Goal: Find specific page/section: Find specific page/section

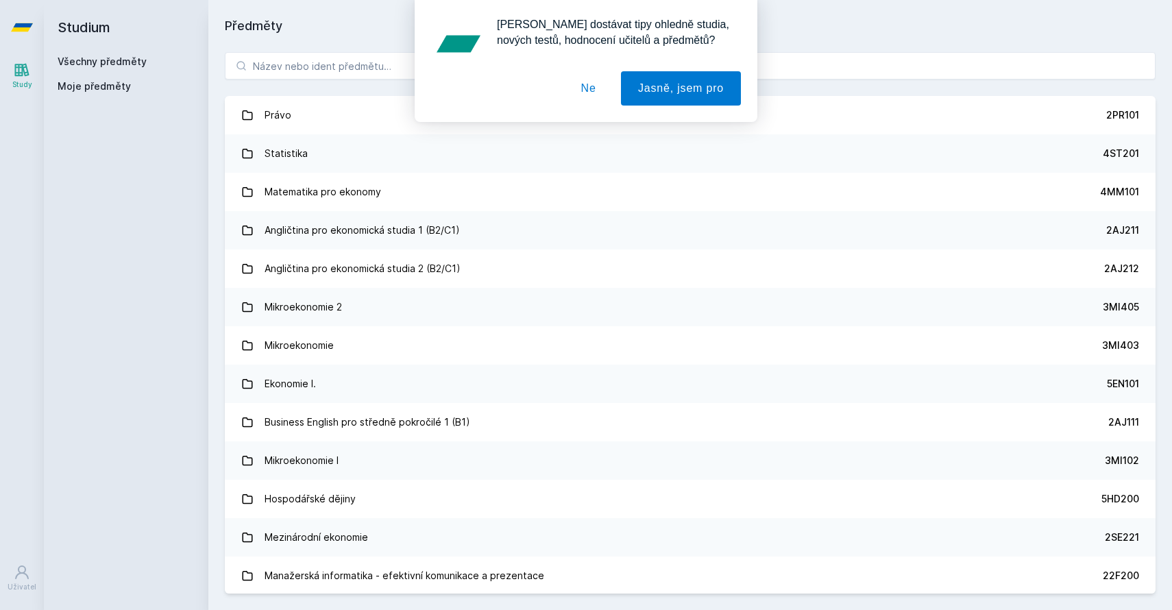
click at [587, 90] on button "Ne" at bounding box center [588, 88] width 49 height 34
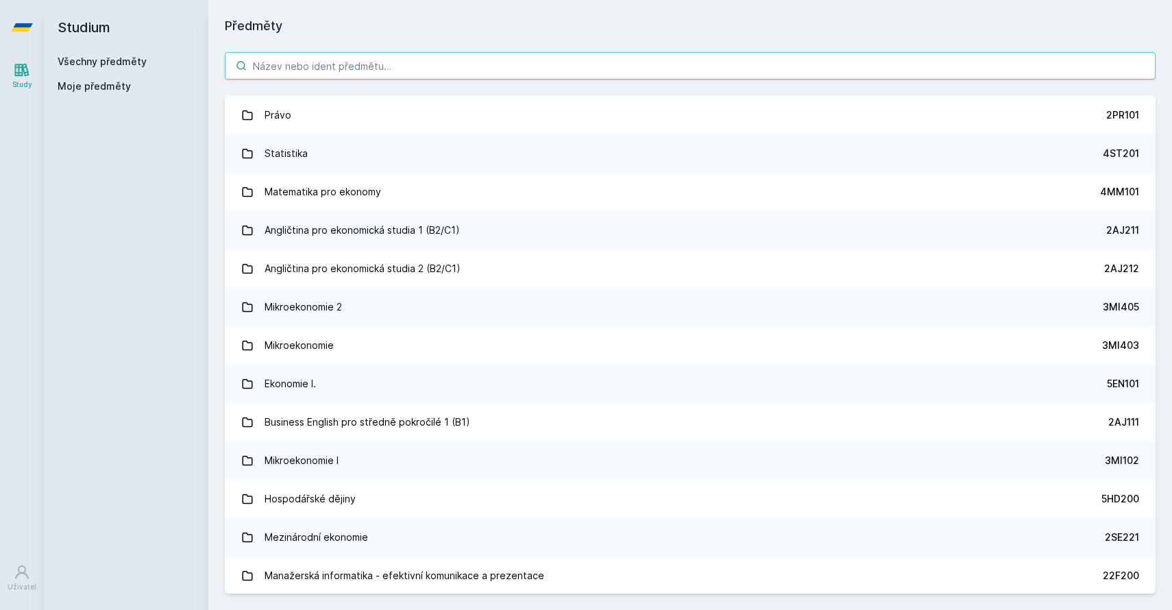
click at [462, 63] on input "search" at bounding box center [690, 65] width 930 height 27
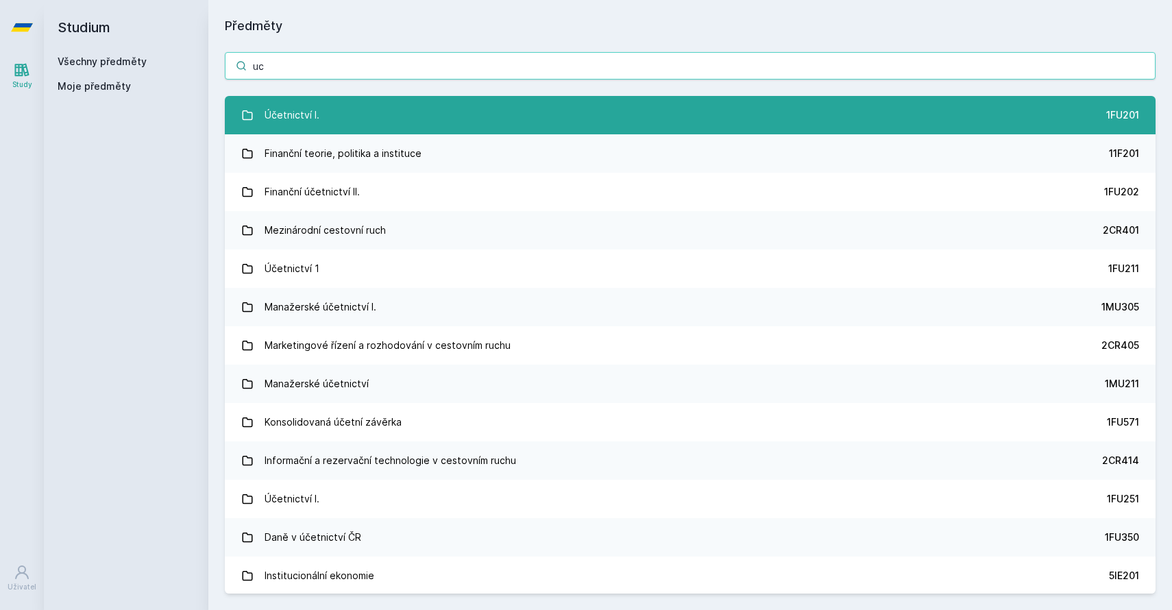
type input "uc"
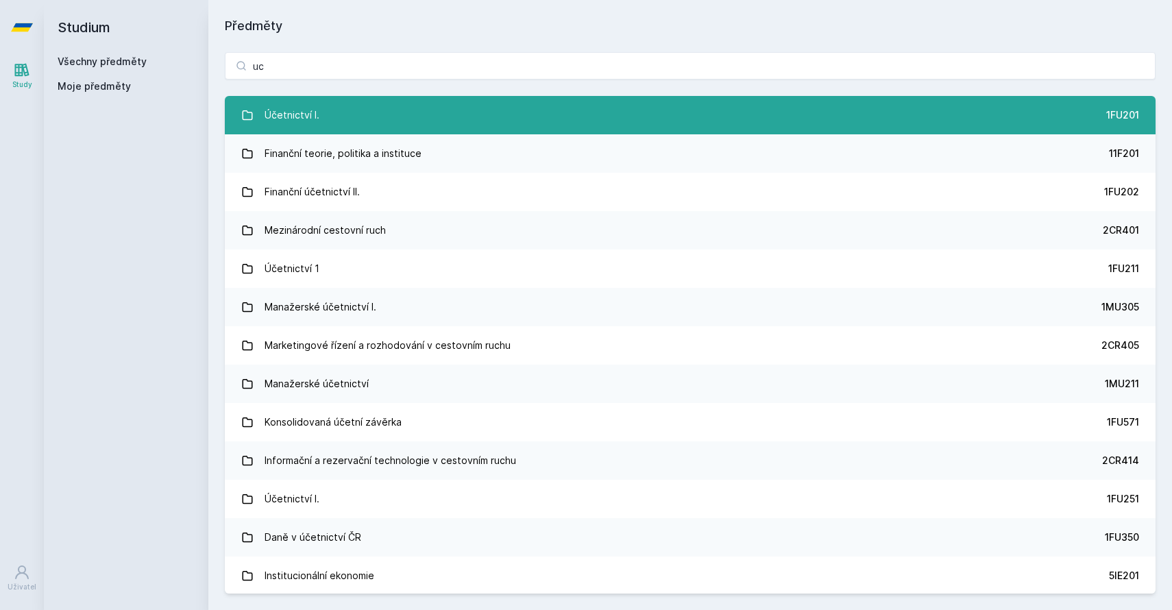
click at [435, 122] on link "Účetnictví I. 1FU201" at bounding box center [690, 115] width 930 height 38
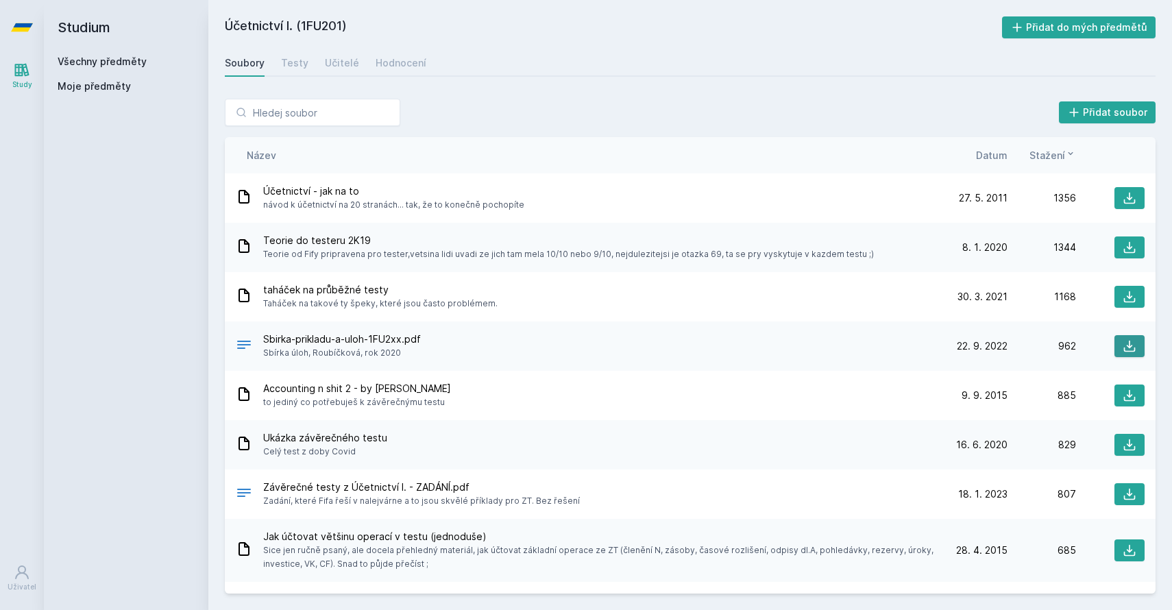
click at [1120, 348] on button at bounding box center [1129, 346] width 30 height 22
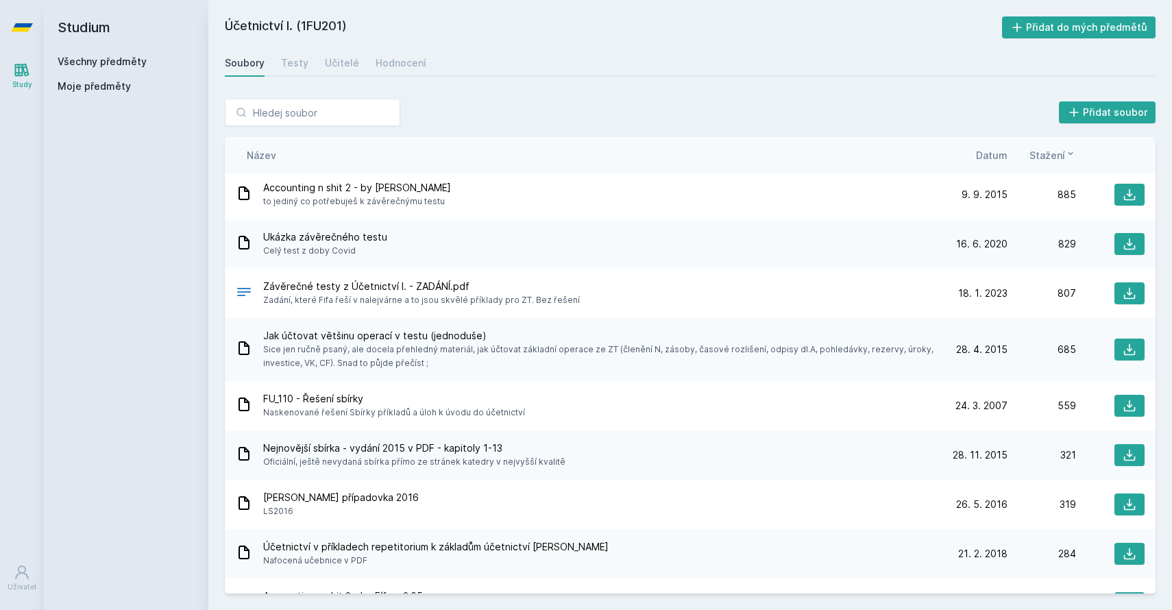
scroll to position [202, 0]
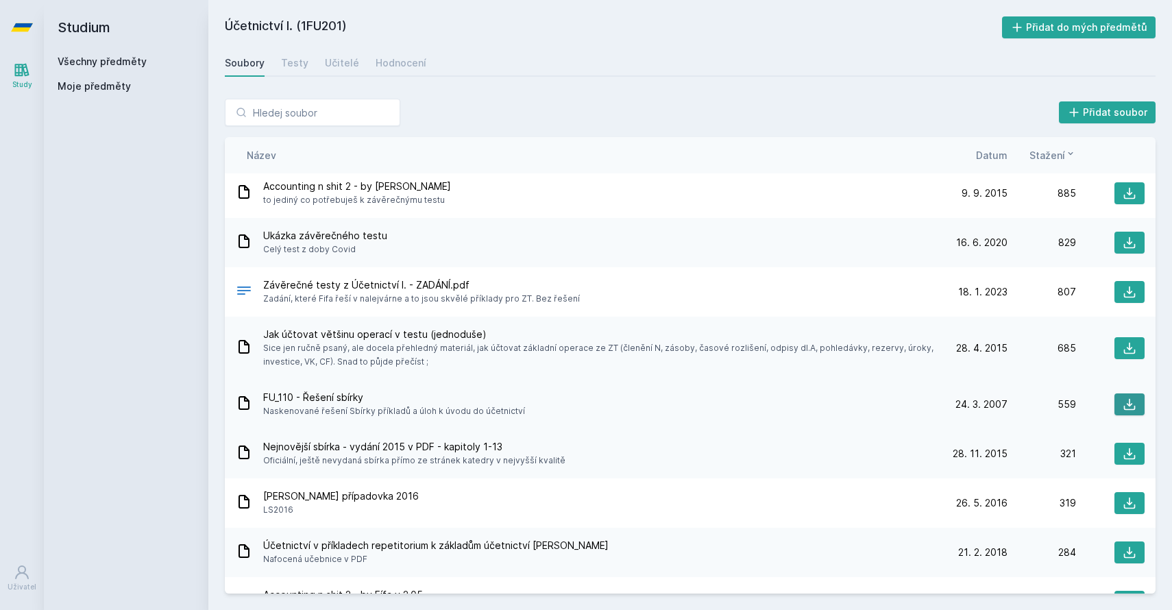
click at [1124, 407] on icon at bounding box center [1130, 405] width 12 height 12
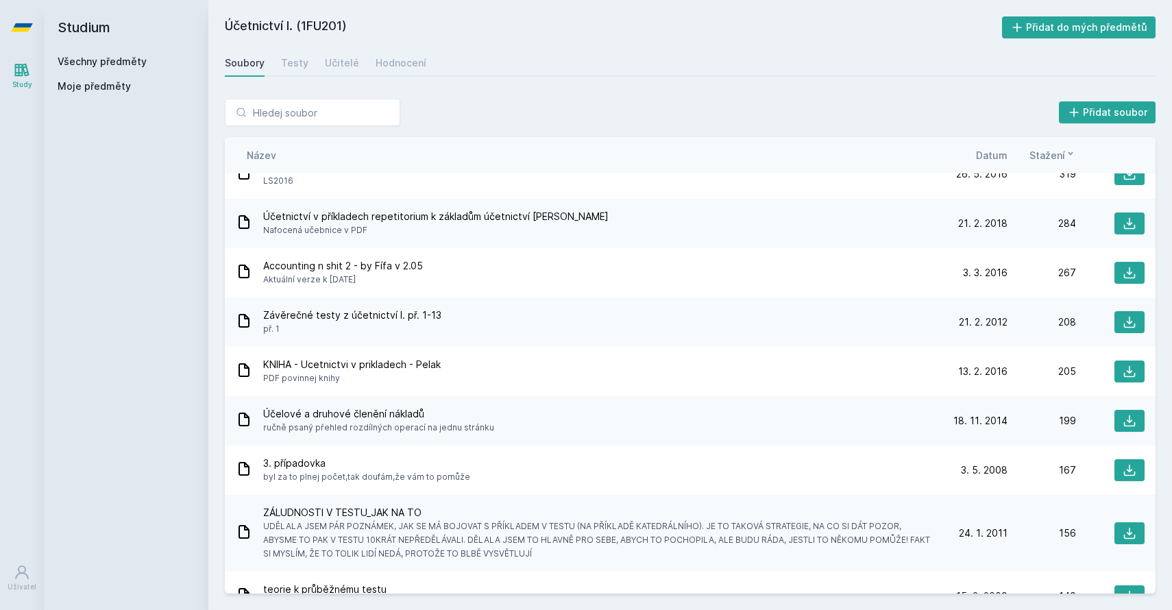
scroll to position [0, 0]
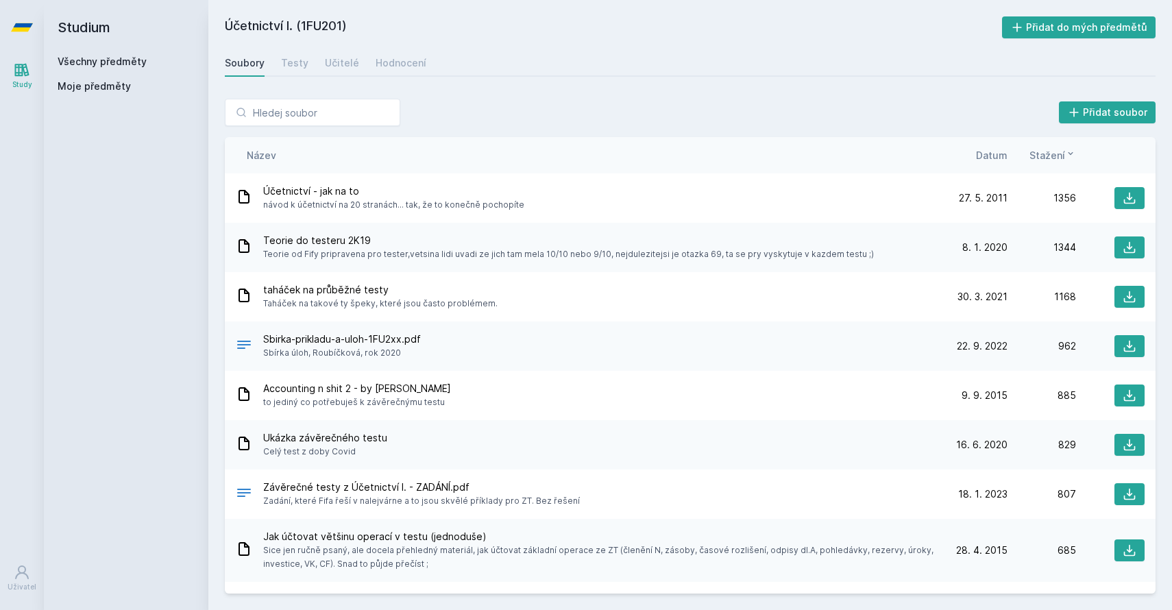
click at [992, 153] on span "Datum" at bounding box center [992, 155] width 32 height 14
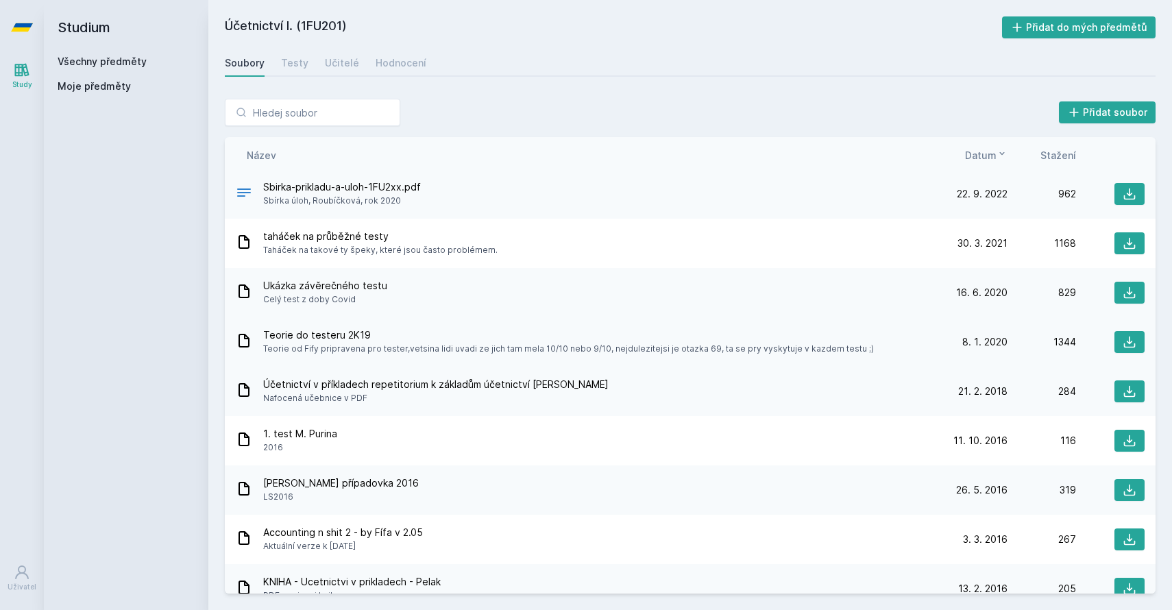
scroll to position [56, 0]
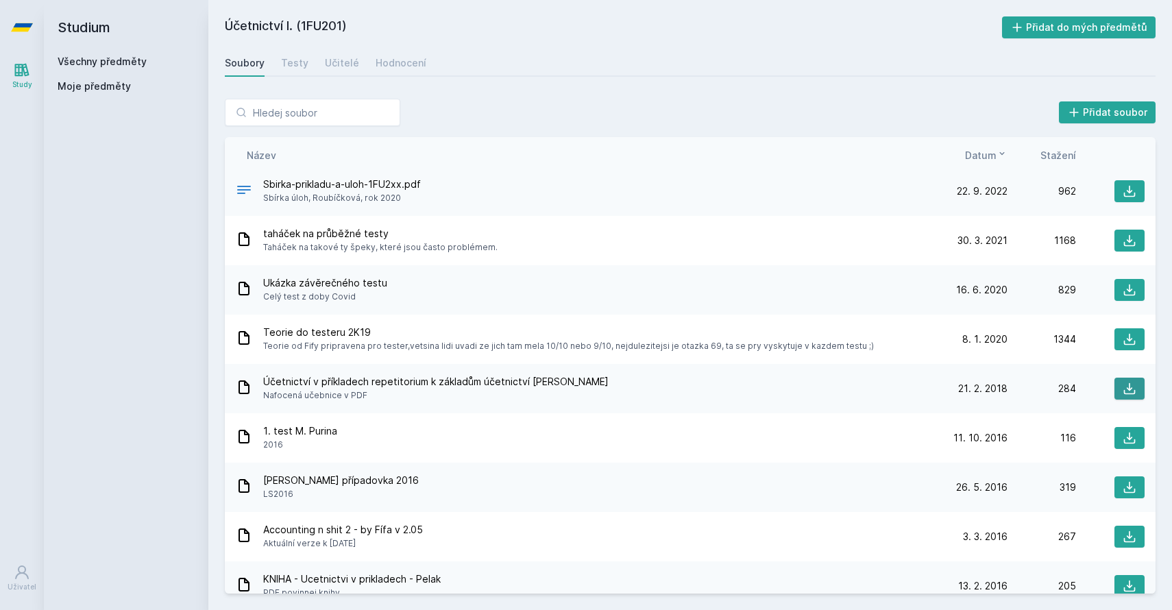
click at [1137, 391] on button at bounding box center [1129, 389] width 30 height 22
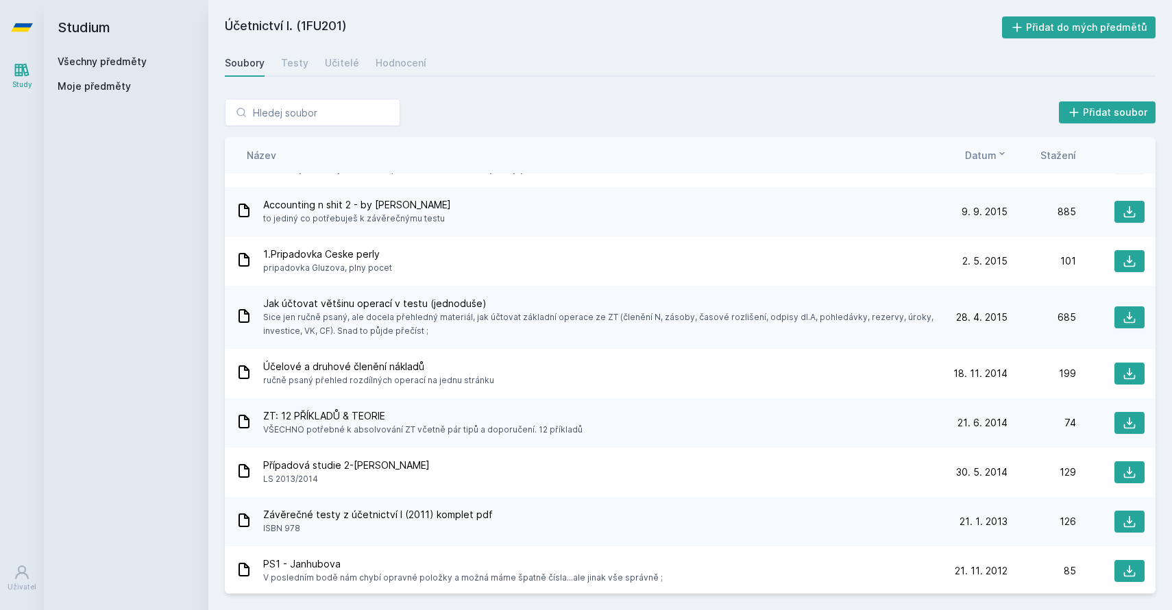
scroll to position [530, 0]
